Goal: Task Accomplishment & Management: Manage account settings

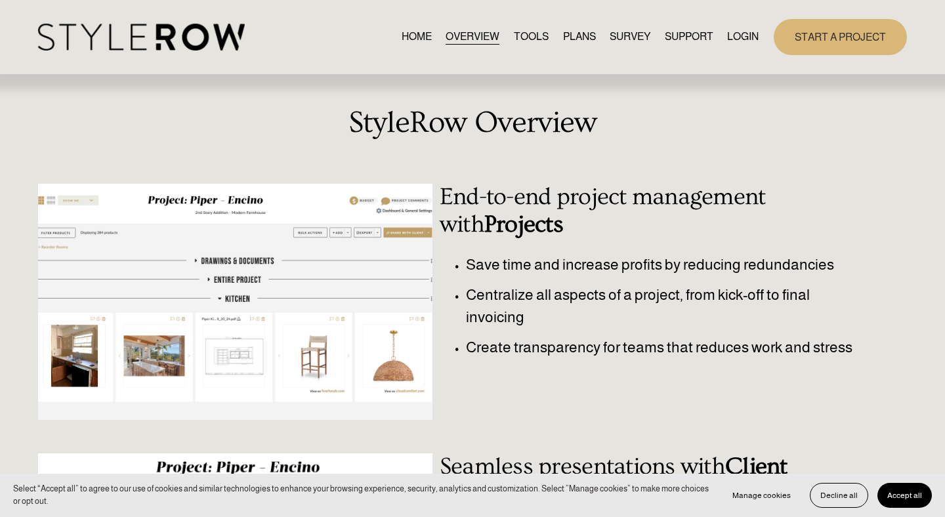
click at [743, 37] on link "LOGIN" at bounding box center [742, 37] width 31 height 18
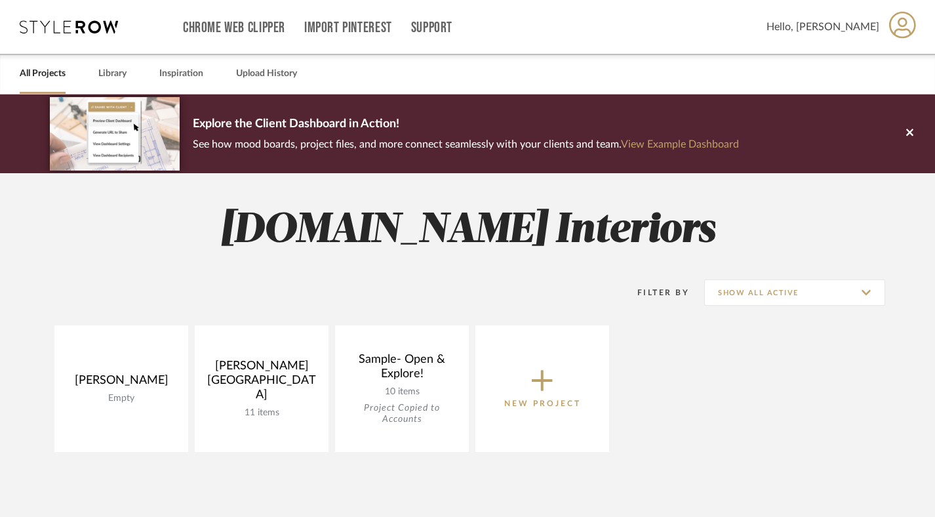
click at [893, 26] on icon at bounding box center [903, 25] width 27 height 28
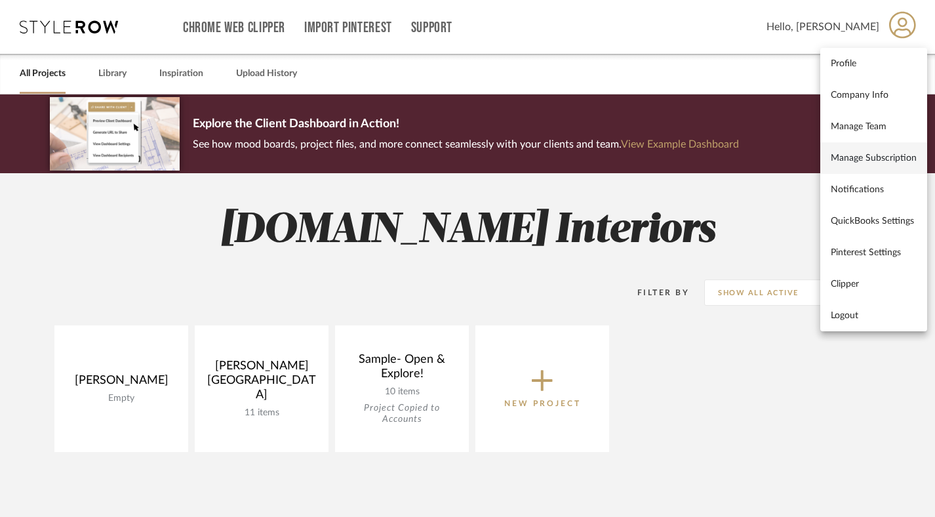
click at [888, 163] on link "Manage Subscription" at bounding box center [874, 157] width 107 height 31
